Goal: Navigation & Orientation: Find specific page/section

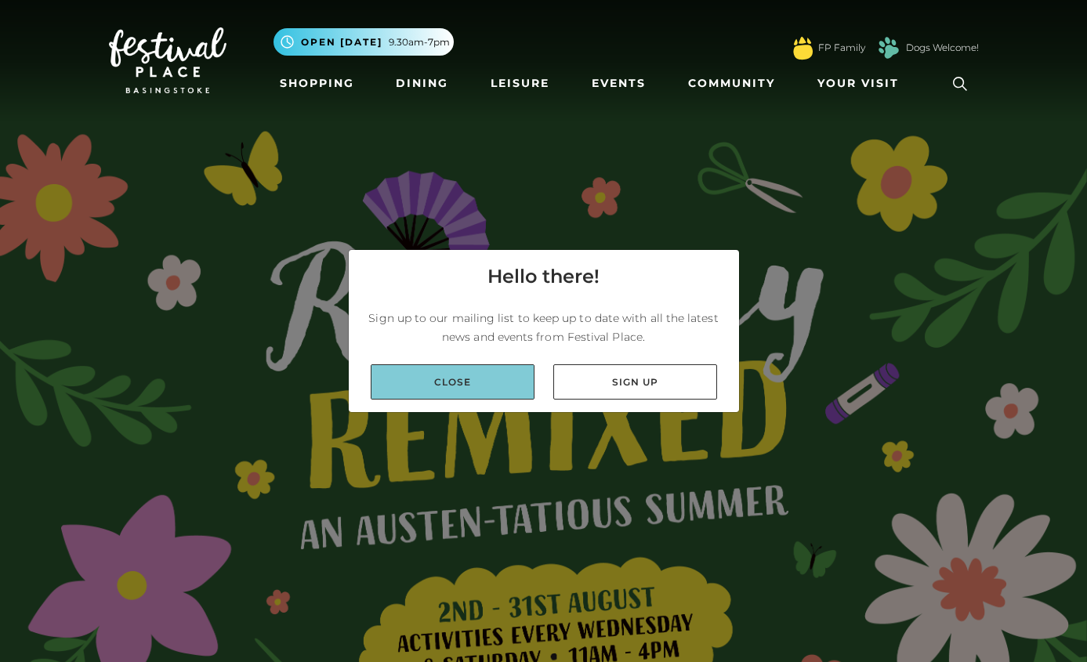
click at [453, 391] on link "Close" at bounding box center [453, 381] width 164 height 35
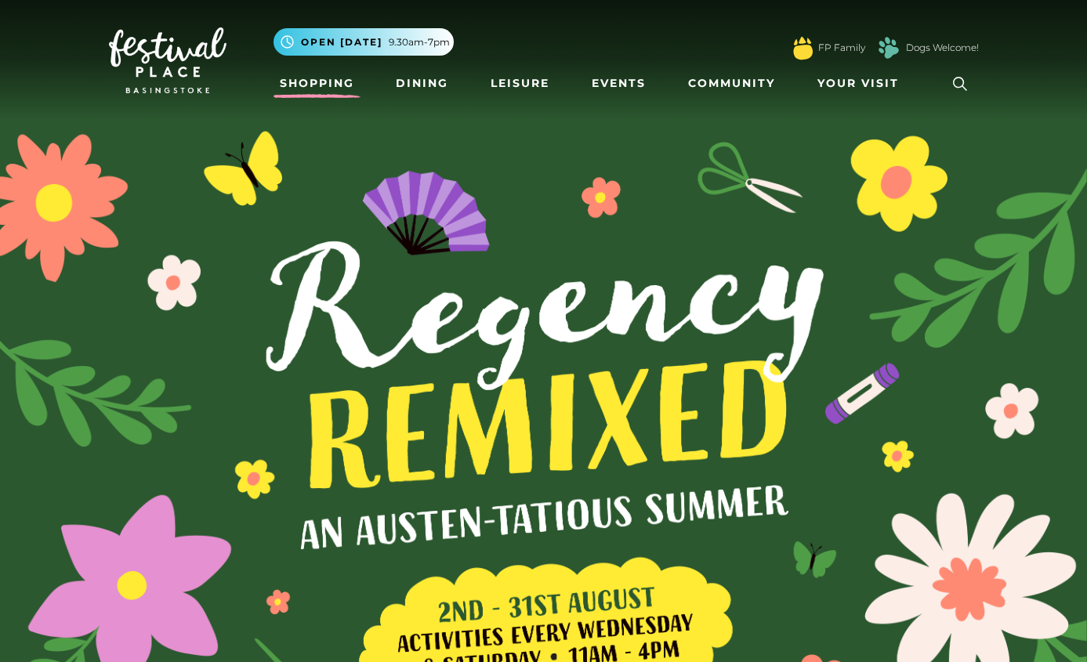
click at [315, 84] on link "Shopping" at bounding box center [316, 83] width 87 height 29
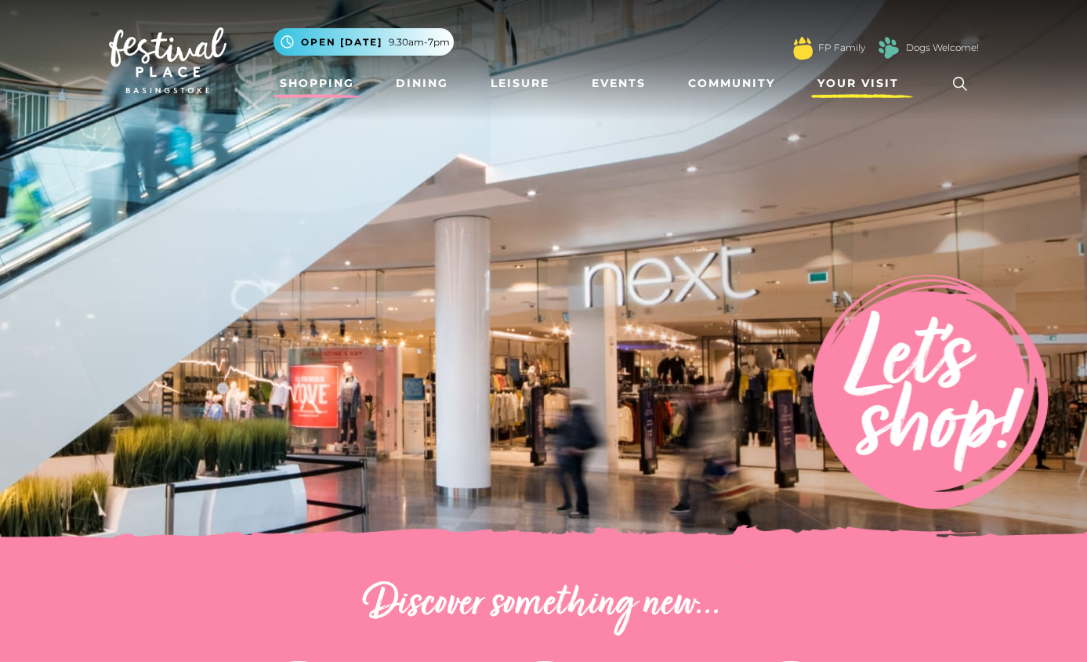
click at [842, 76] on span "Your Visit" at bounding box center [857, 83] width 81 height 16
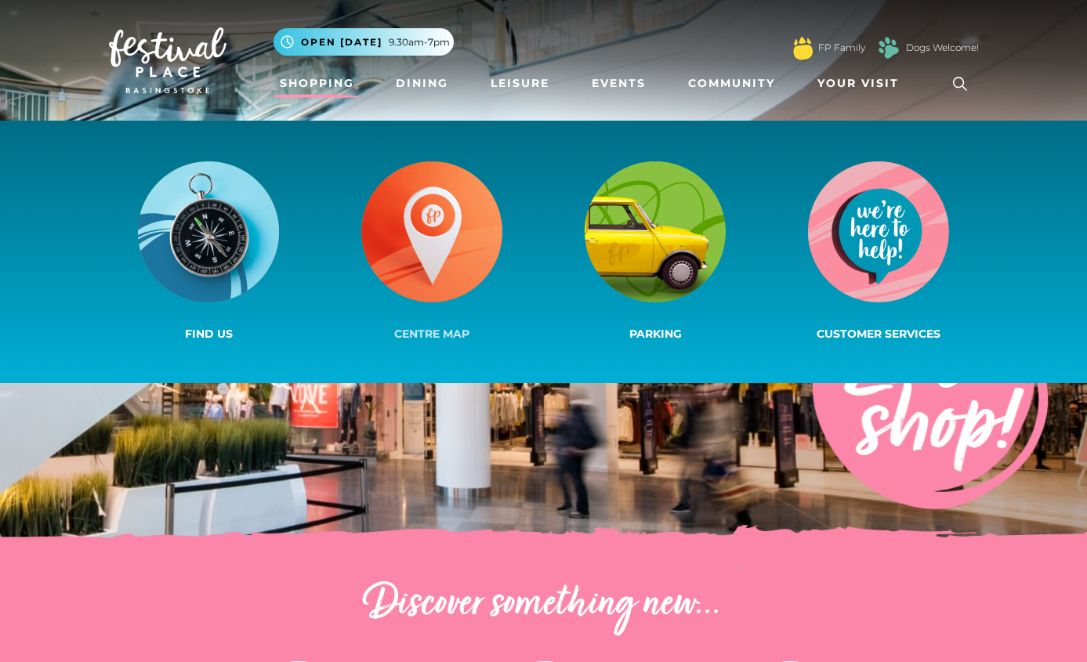
click at [501, 211] on img at bounding box center [431, 231] width 141 height 141
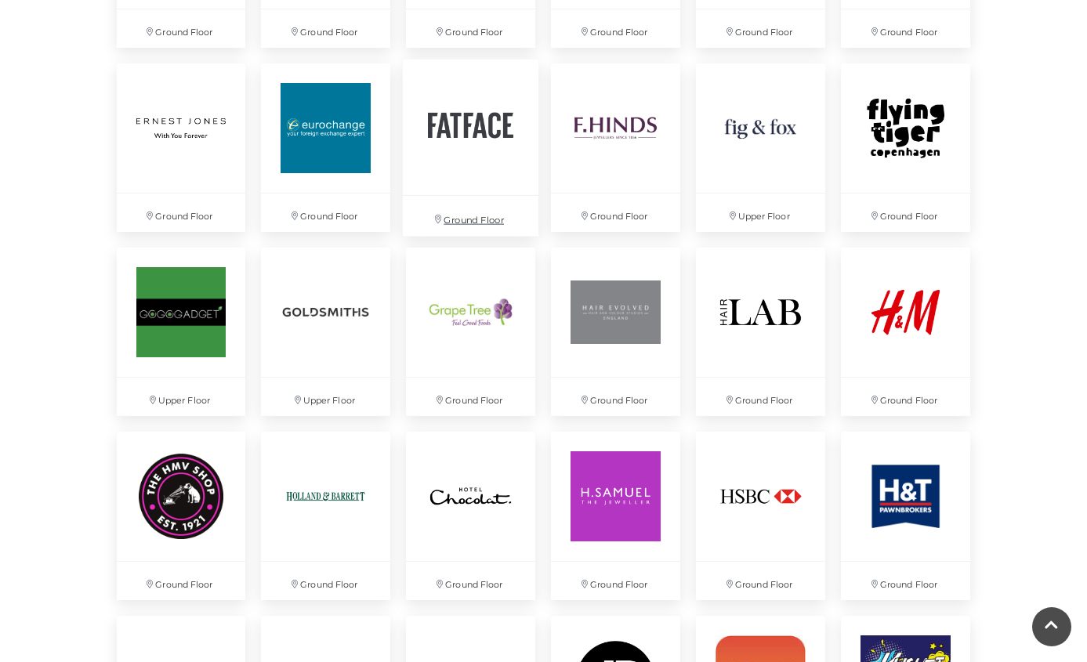
scroll to position [1844, 0]
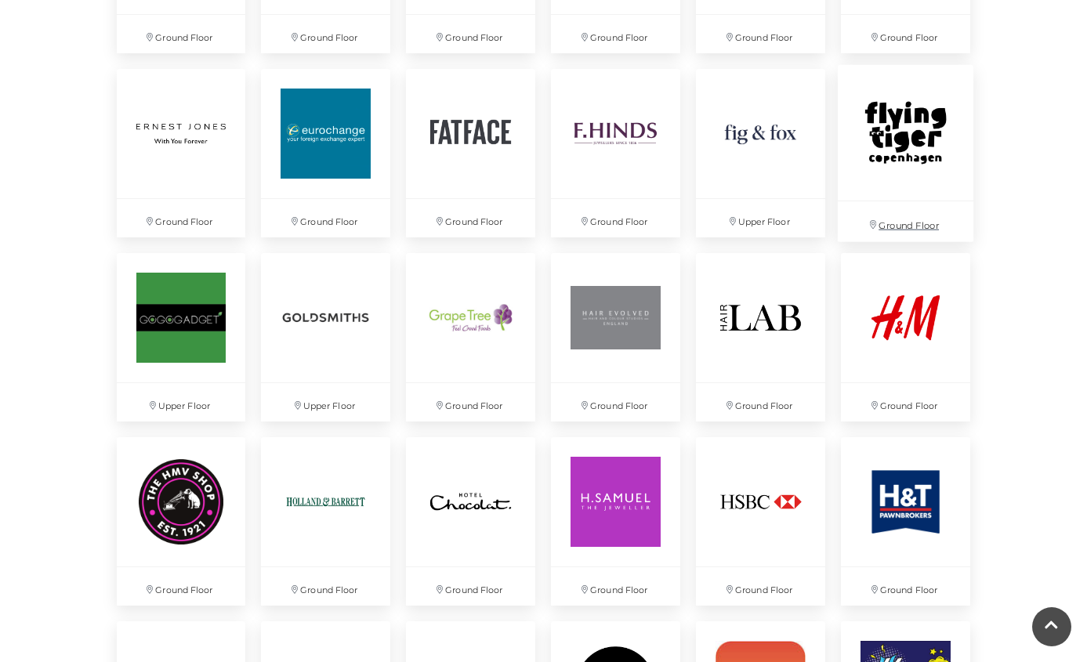
click at [914, 141] on img at bounding box center [906, 133] width 136 height 136
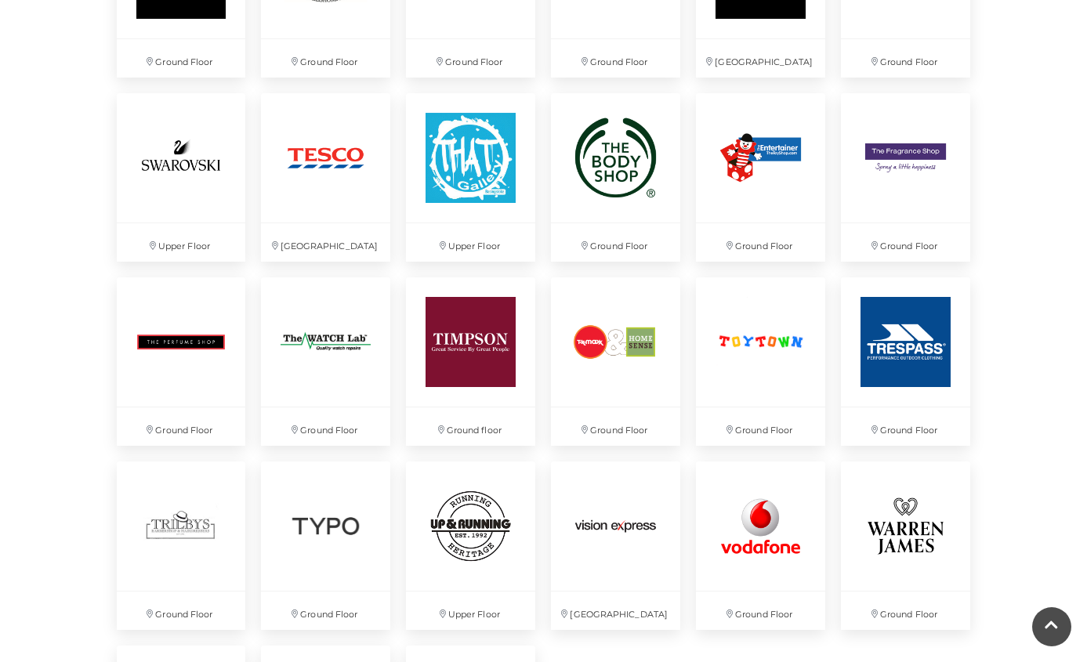
scroll to position [3846, 0]
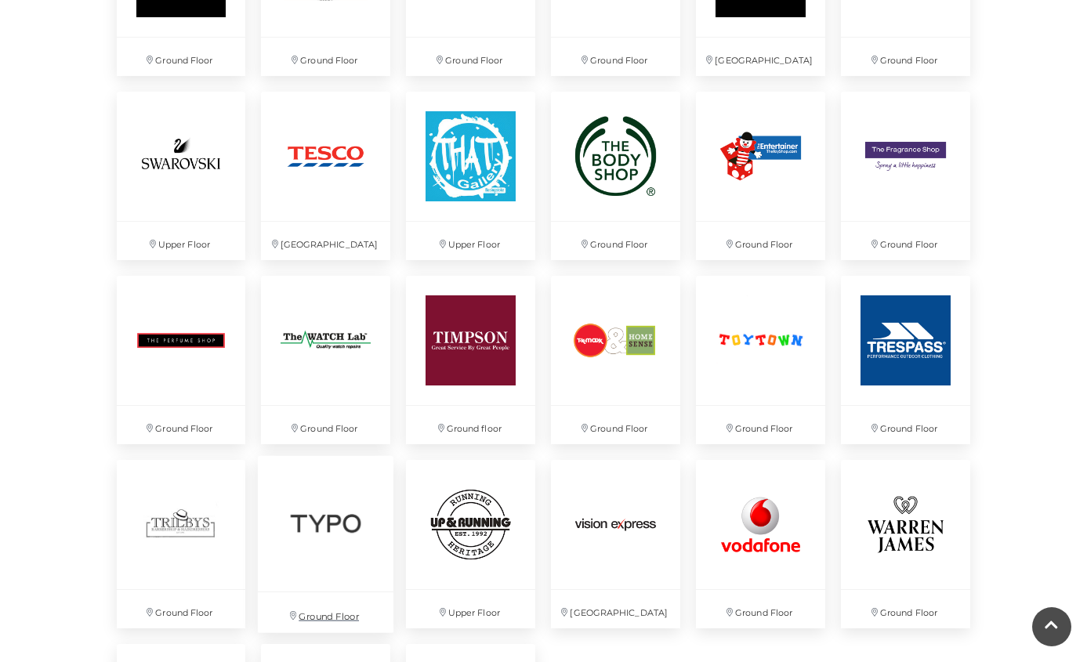
click at [333, 548] on img at bounding box center [326, 523] width 136 height 136
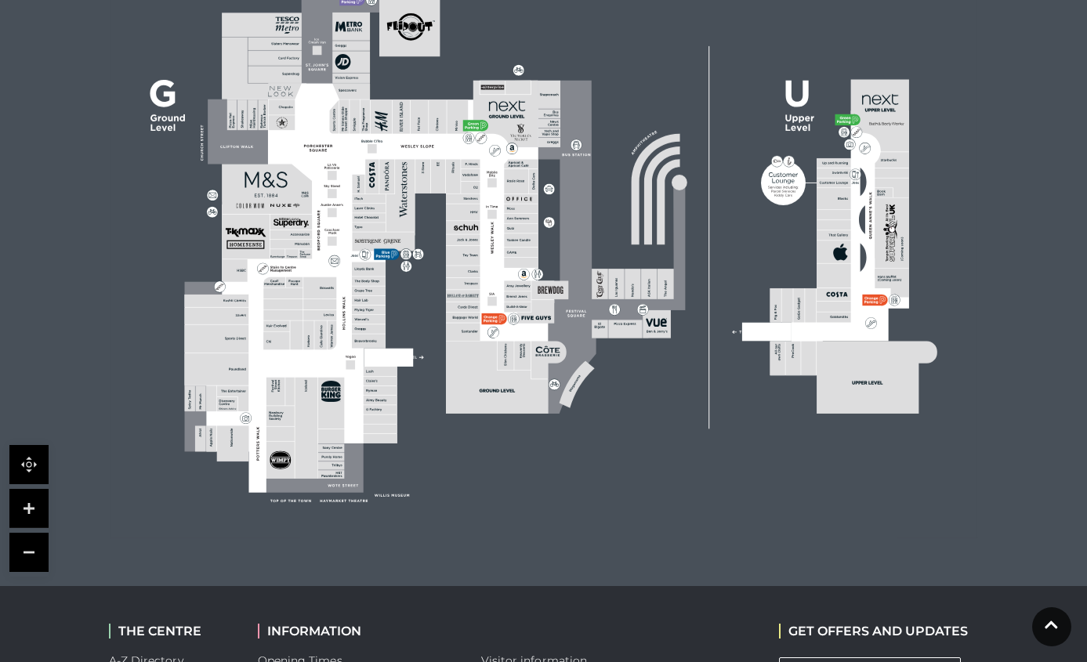
scroll to position [505, 0]
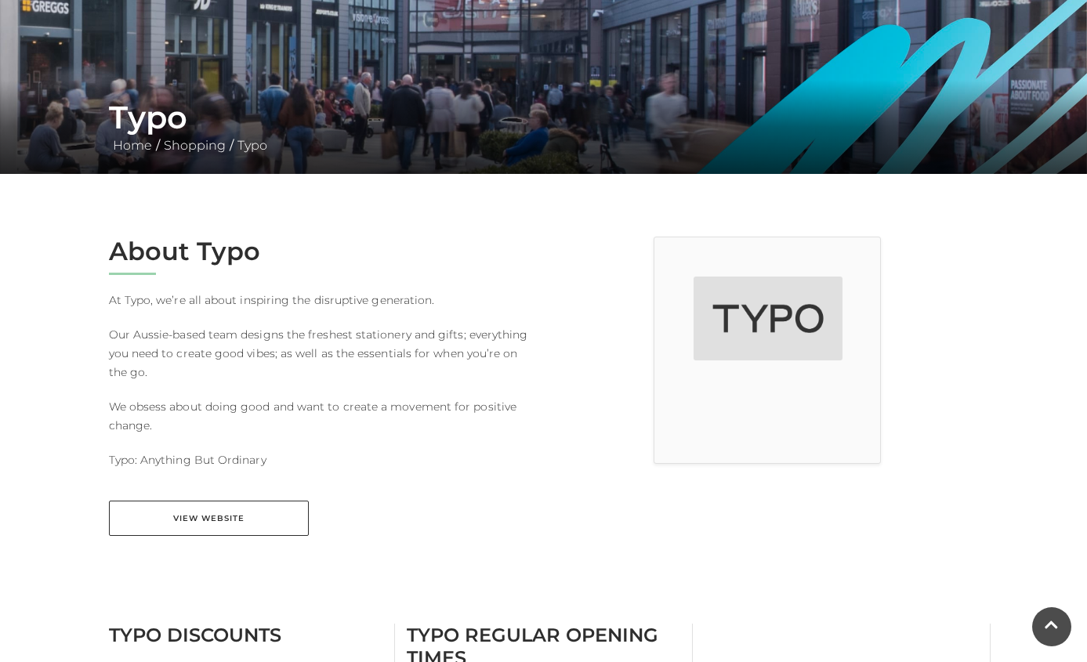
scroll to position [232, 0]
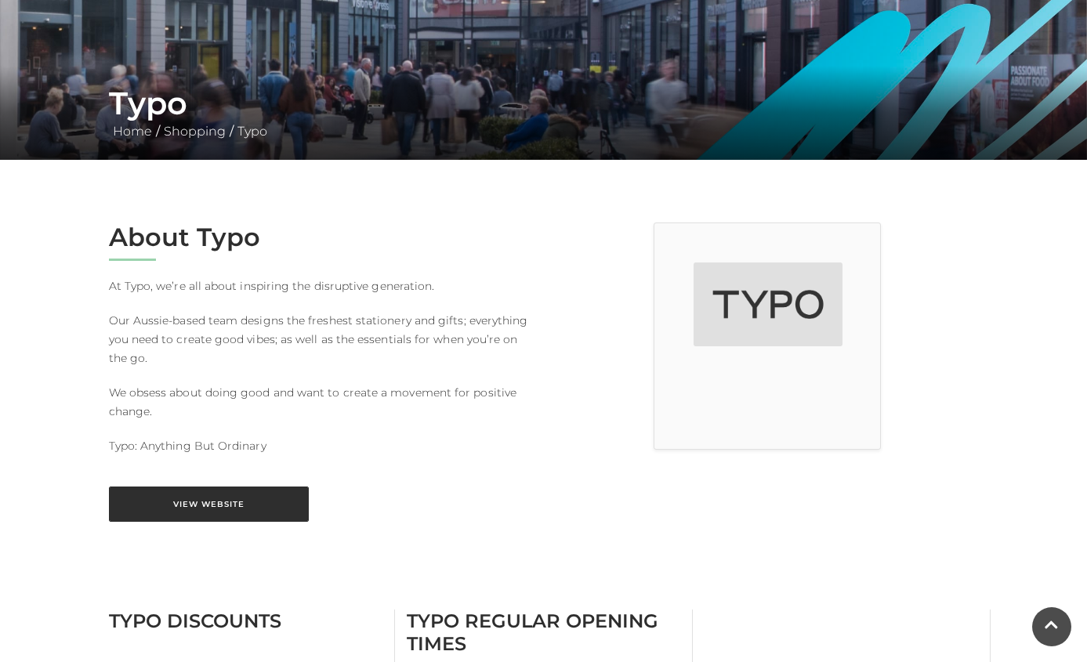
click at [226, 497] on link "View Website" at bounding box center [209, 504] width 200 height 35
